Goal: Task Accomplishment & Management: Manage account settings

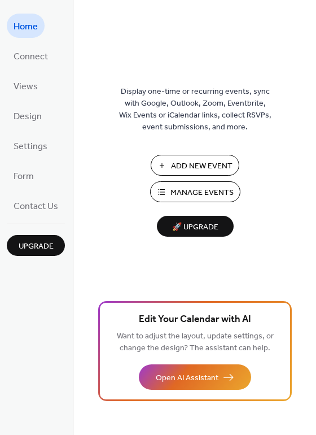
click at [187, 189] on span "Manage Events" at bounding box center [202, 193] width 63 height 12
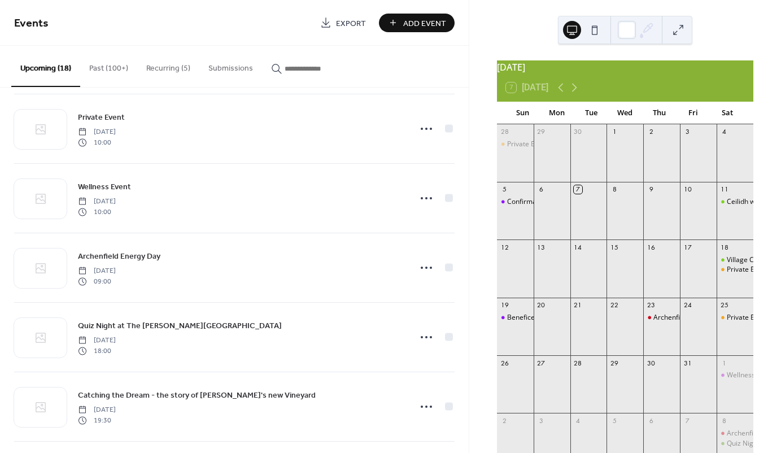
scroll to position [361, 0]
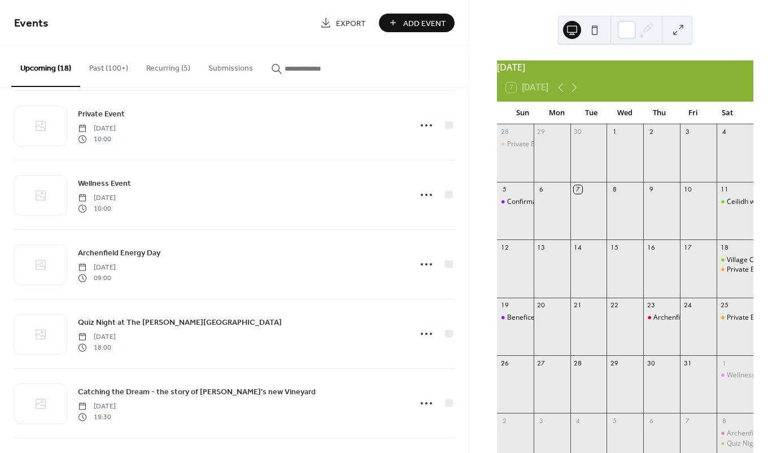
click at [363, 20] on span "Export" at bounding box center [351, 24] width 30 height 12
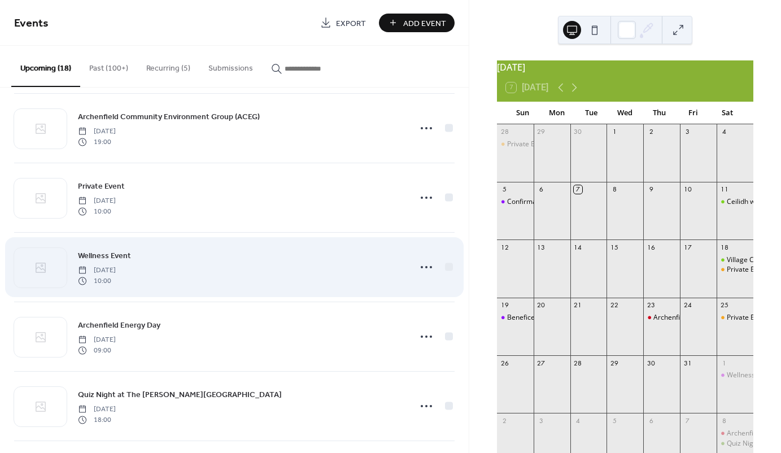
scroll to position [266, 0]
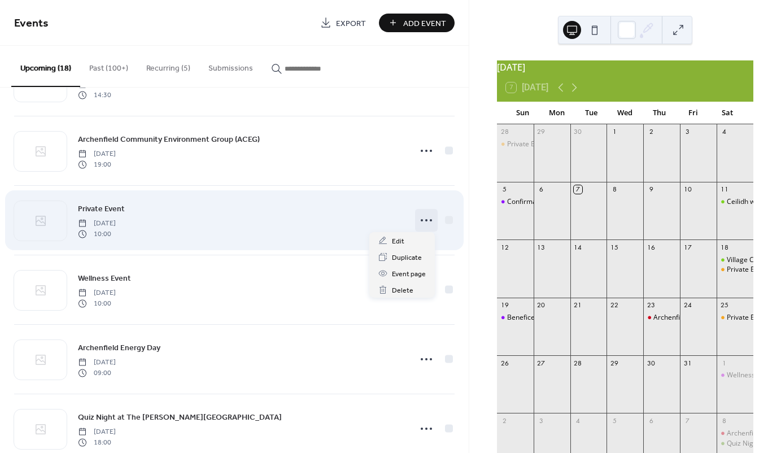
click at [426, 220] on icon at bounding box center [426, 220] width 18 height 18
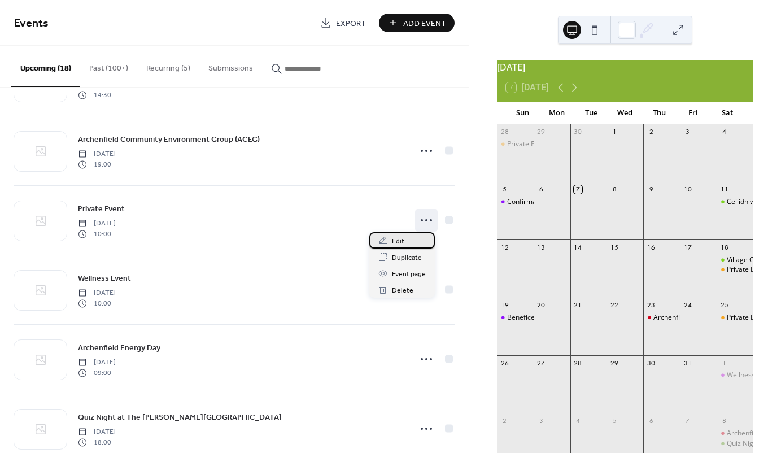
click at [409, 242] on div "Edit" at bounding box center [402, 240] width 66 height 16
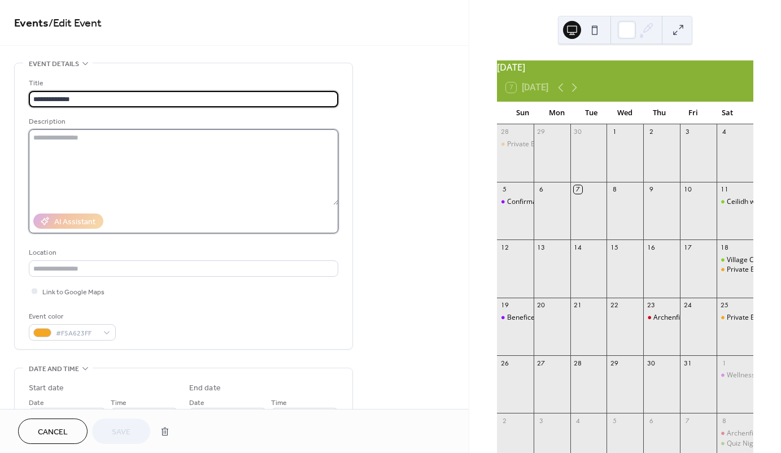
click at [228, 168] on textarea at bounding box center [183, 167] width 309 height 76
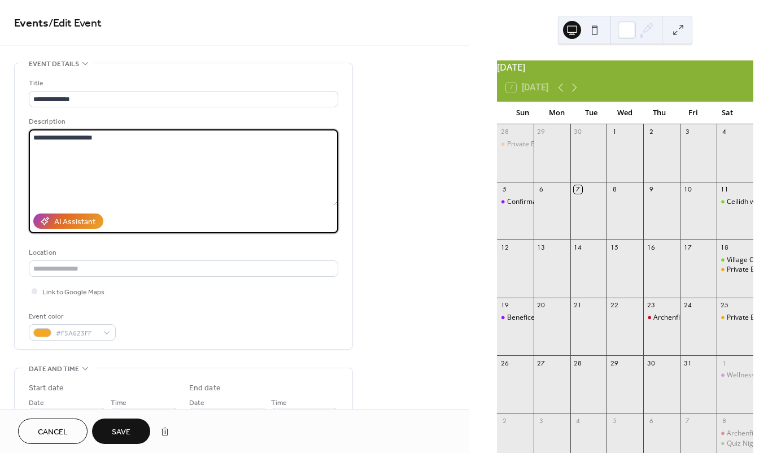
type textarea "**********"
click at [112, 422] on button "Save" at bounding box center [121, 430] width 58 height 25
